Goal: Navigation & Orientation: Understand site structure

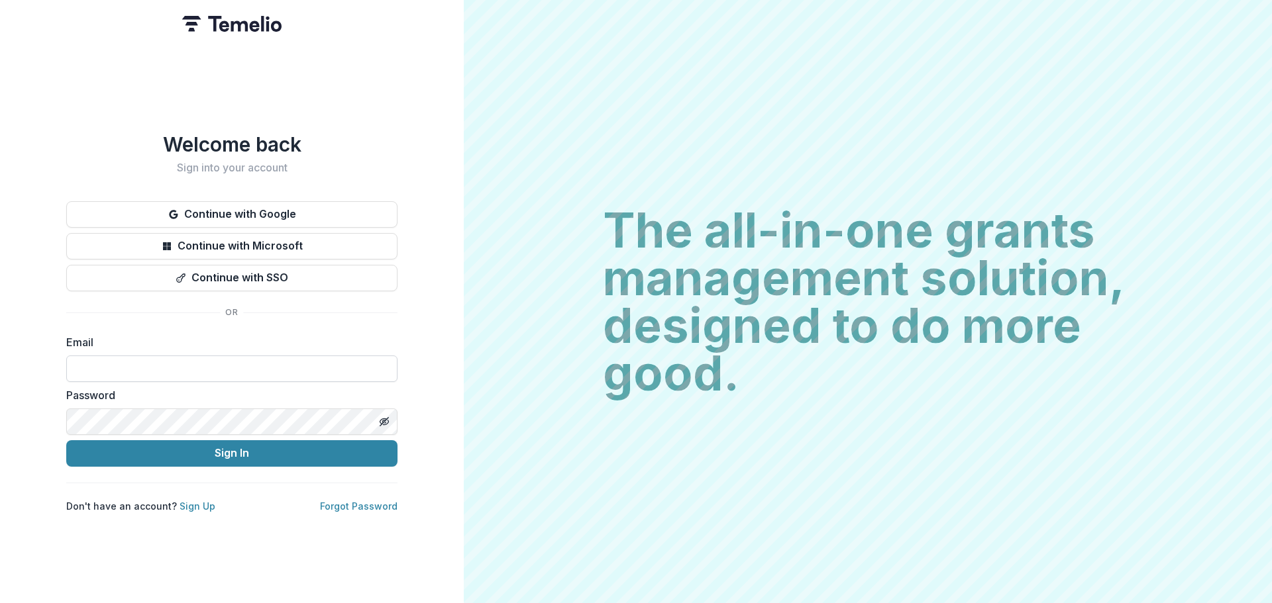
click at [212, 370] on input at bounding box center [231, 369] width 331 height 26
type input "**********"
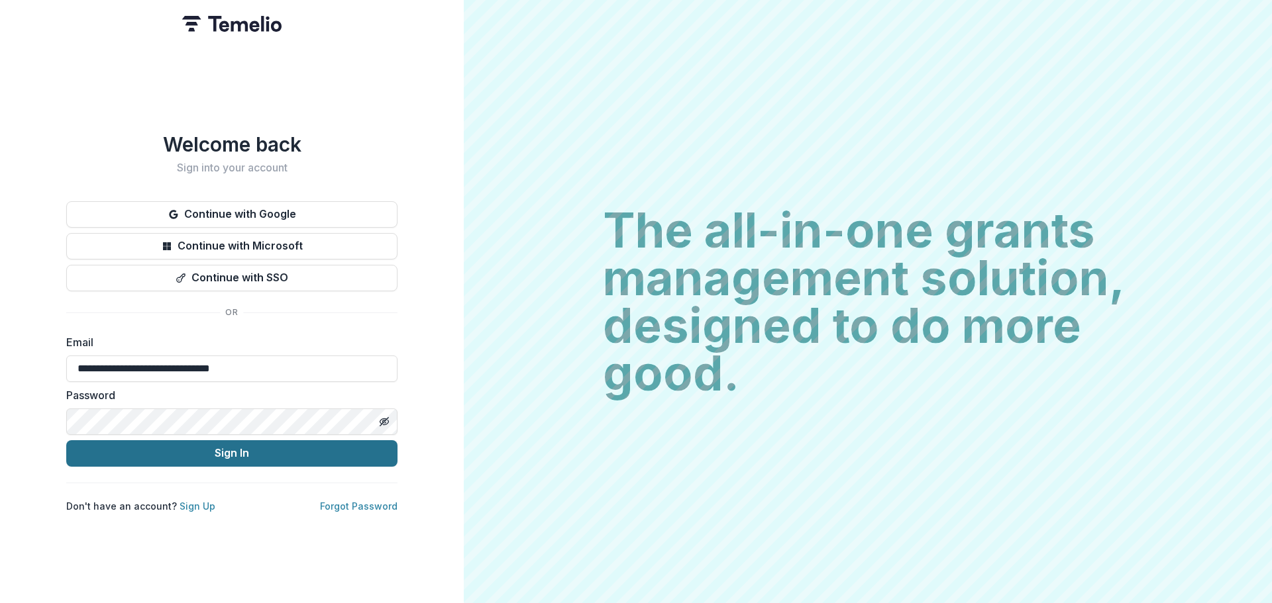
click at [238, 449] on button "Sign In" at bounding box center [231, 454] width 331 height 26
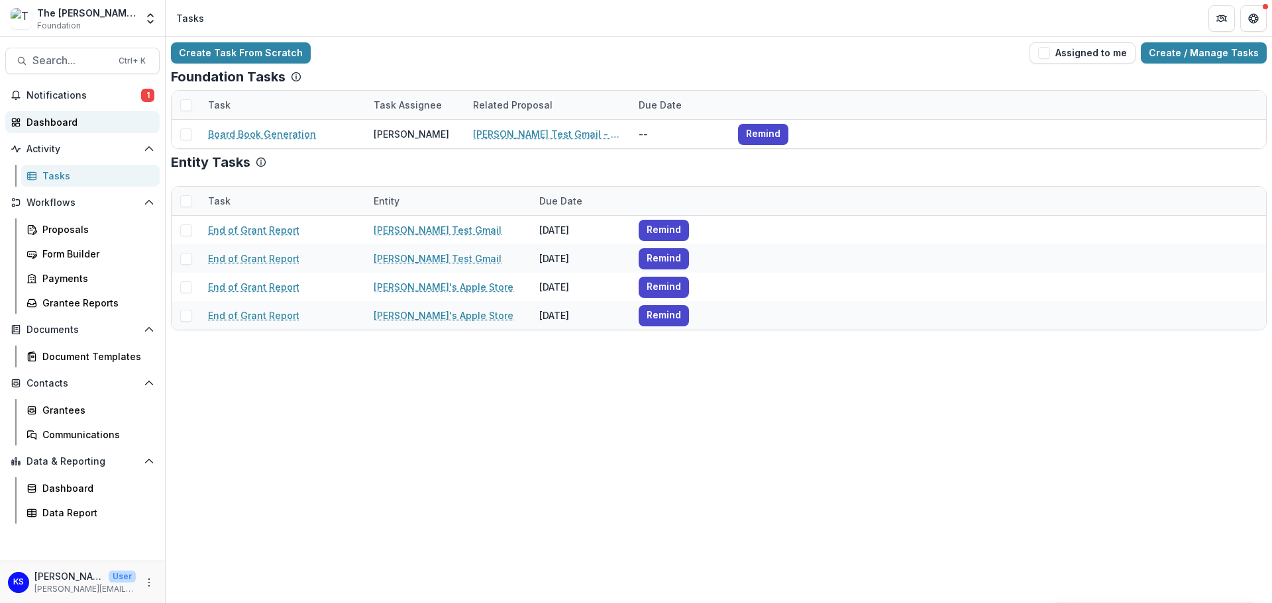
click at [52, 116] on div "Dashboard" at bounding box center [87, 122] width 123 height 14
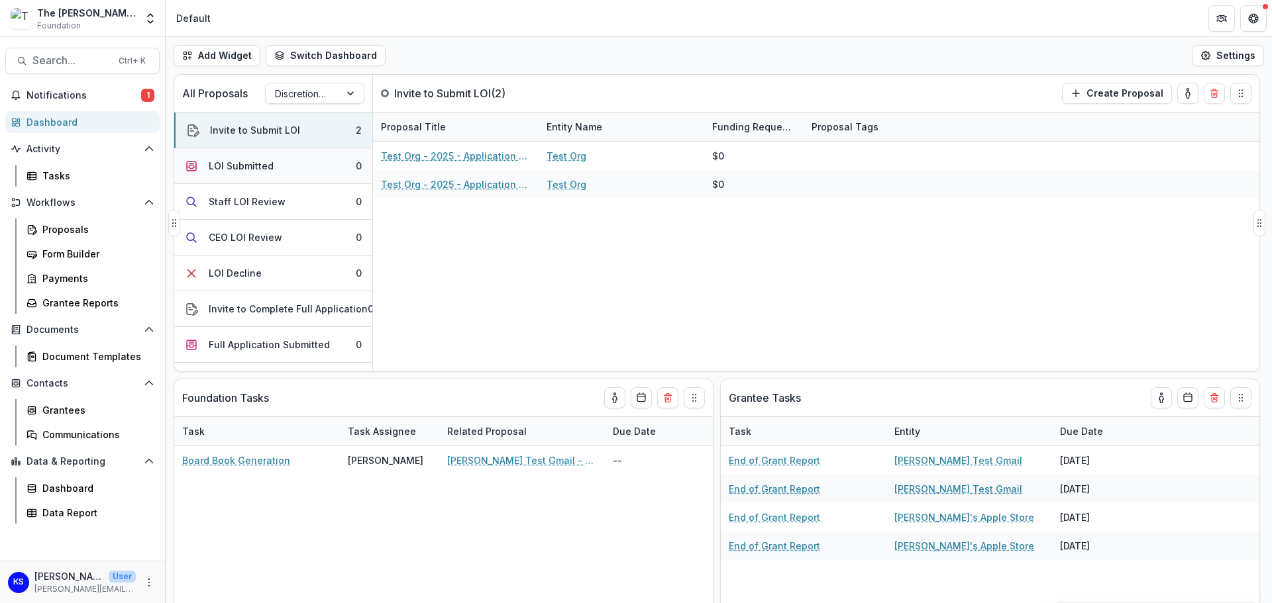
click at [256, 168] on div "LOI Submitted" at bounding box center [241, 166] width 65 height 14
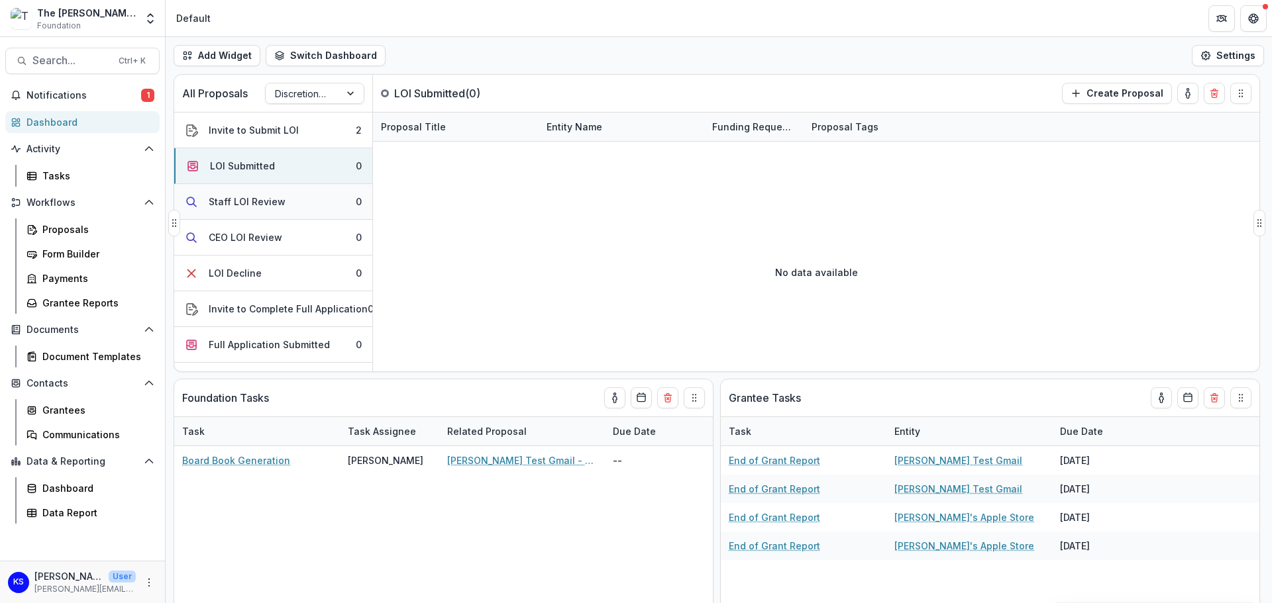
click at [254, 192] on button "Staff LOI Review 0" at bounding box center [273, 202] width 198 height 36
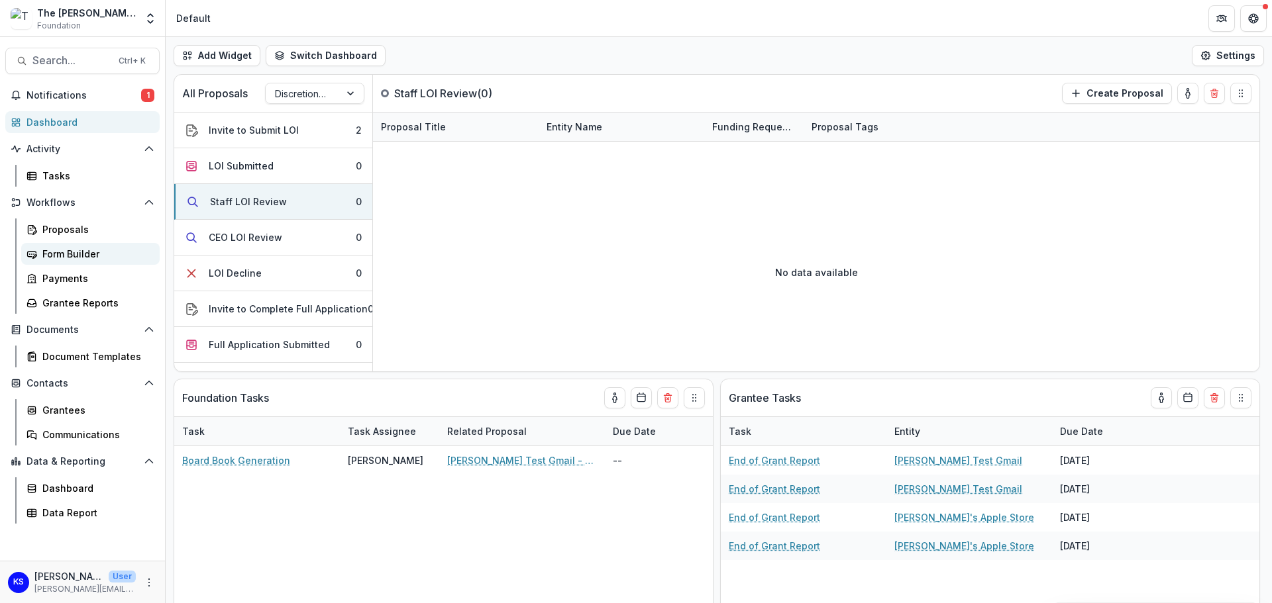
click at [99, 254] on div "Form Builder" at bounding box center [95, 254] width 107 height 14
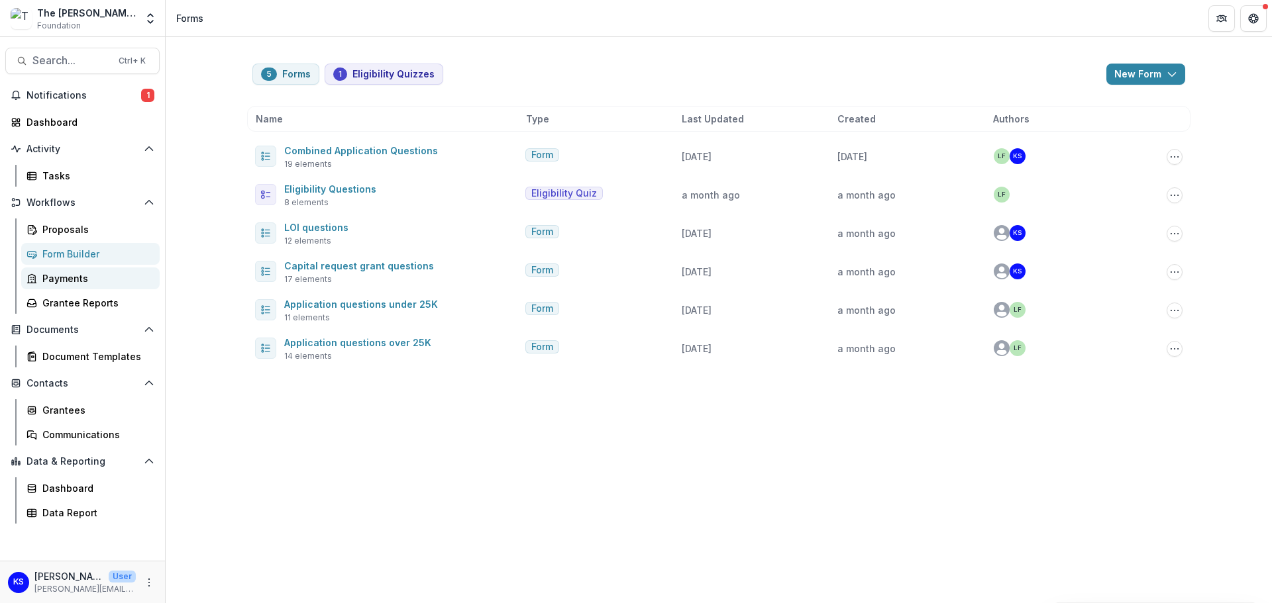
click at [83, 284] on div "Payments" at bounding box center [95, 279] width 107 height 14
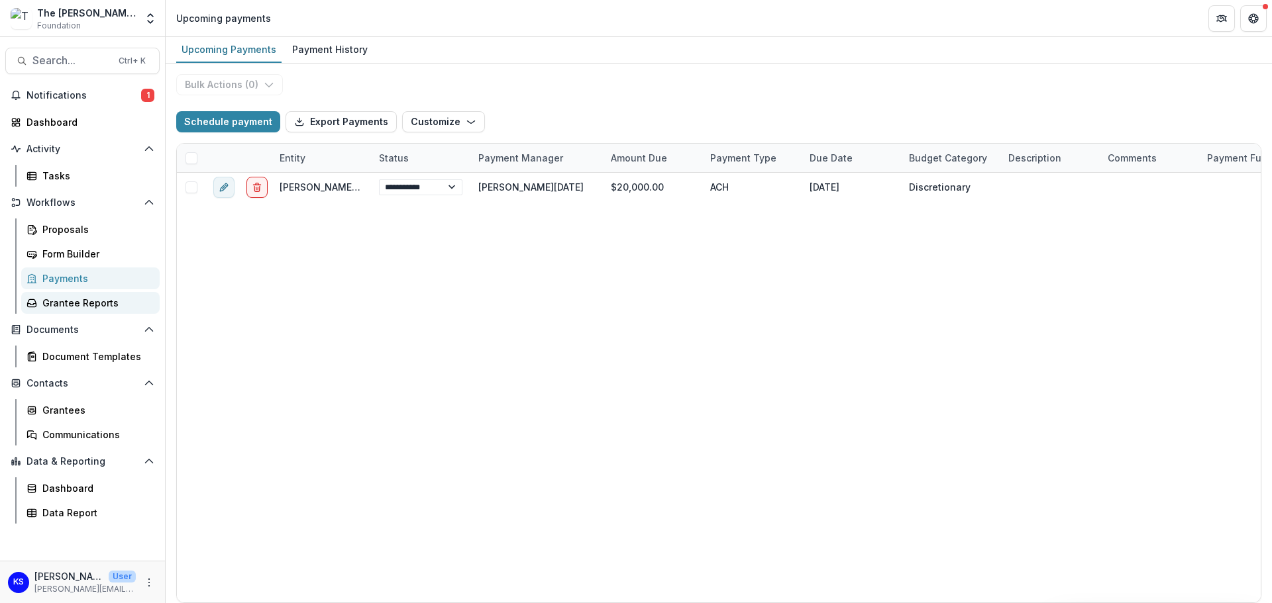
click at [74, 304] on div "Grantee Reports" at bounding box center [95, 303] width 107 height 14
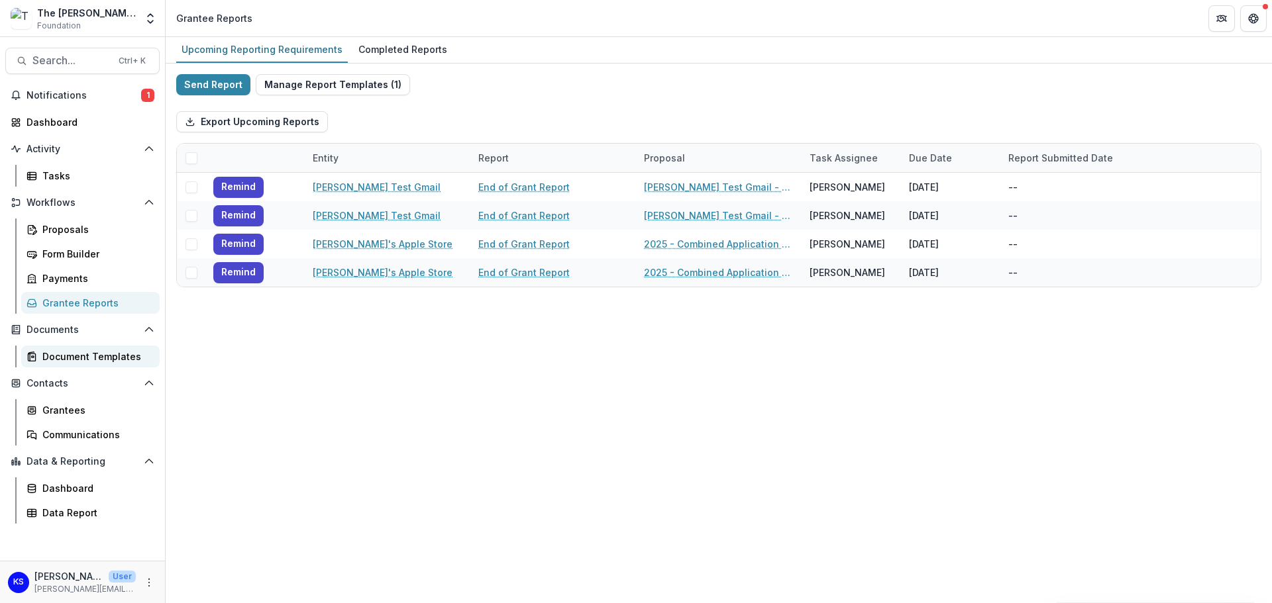
click at [55, 355] on div "Document Templates" at bounding box center [95, 357] width 107 height 14
